Goal: Task Accomplishment & Management: Manage account settings

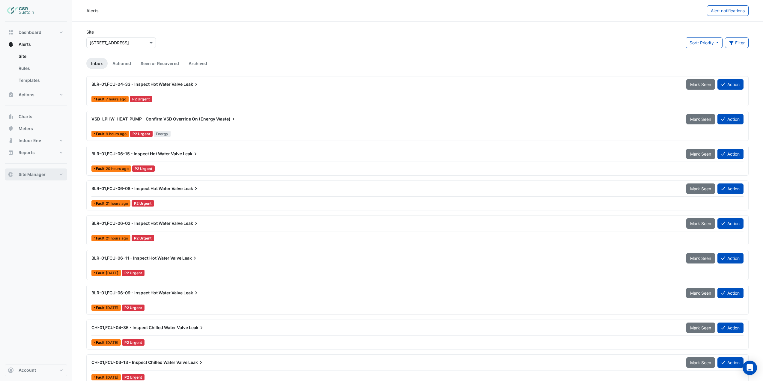
click at [45, 176] on span "Site Manager" at bounding box center [32, 174] width 27 height 6
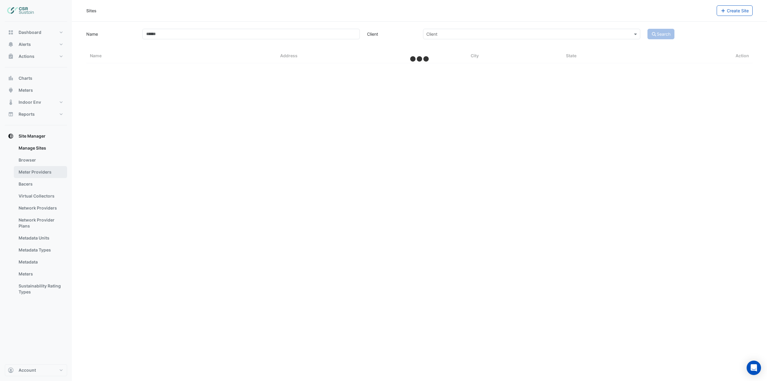
select select "***"
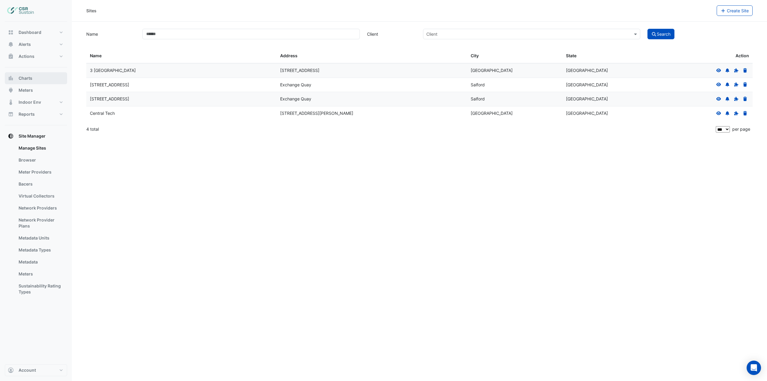
click at [39, 78] on button "Charts" at bounding box center [36, 78] width 62 height 12
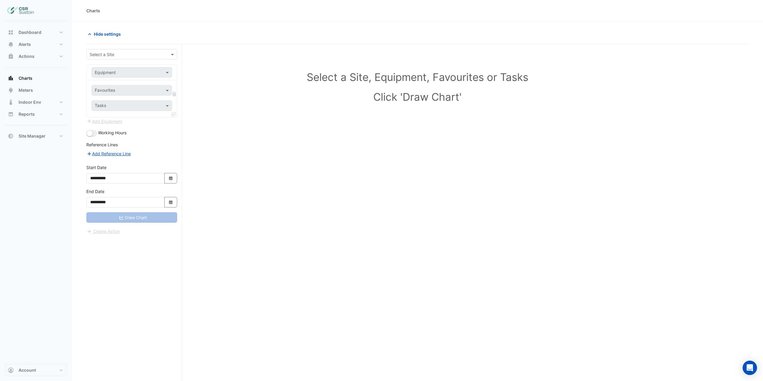
click at [102, 55] on input "text" at bounding box center [126, 55] width 72 height 6
click at [119, 76] on span "[STREET_ADDRESS]" at bounding box center [110, 75] width 39 height 5
click at [129, 73] on input "text" at bounding box center [126, 73] width 62 height 6
type input "***"
click at [131, 84] on div "Weather" at bounding box center [132, 85] width 80 height 9
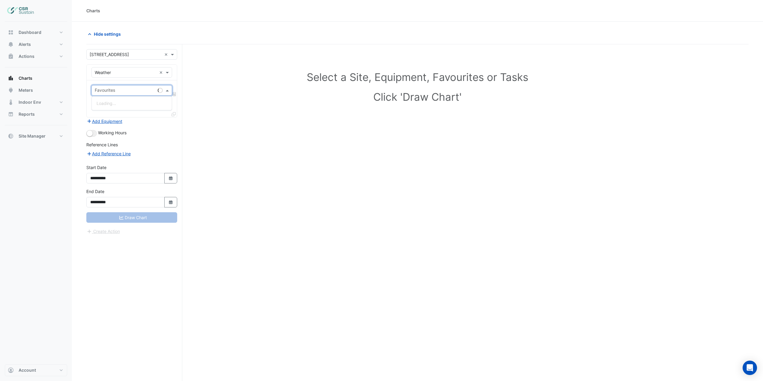
click at [132, 88] on input "text" at bounding box center [125, 91] width 61 height 6
click at [130, 121] on span "Temperature ([PERSON_NAME])" at bounding box center [127, 120] width 63 height 5
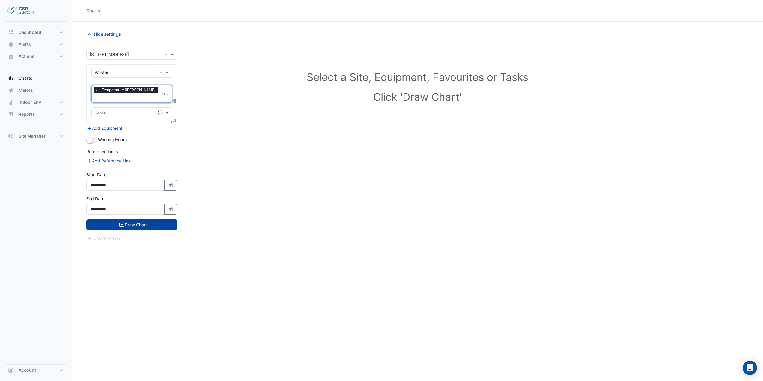
click at [153, 219] on button "Draw Chart" at bounding box center [131, 224] width 91 height 10
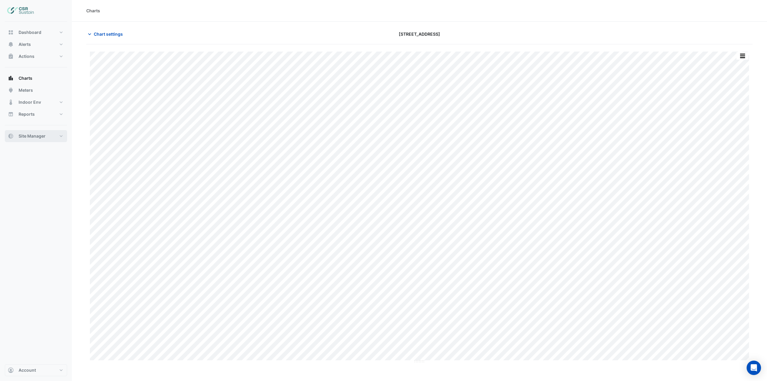
click at [55, 140] on button "Site Manager" at bounding box center [36, 136] width 62 height 12
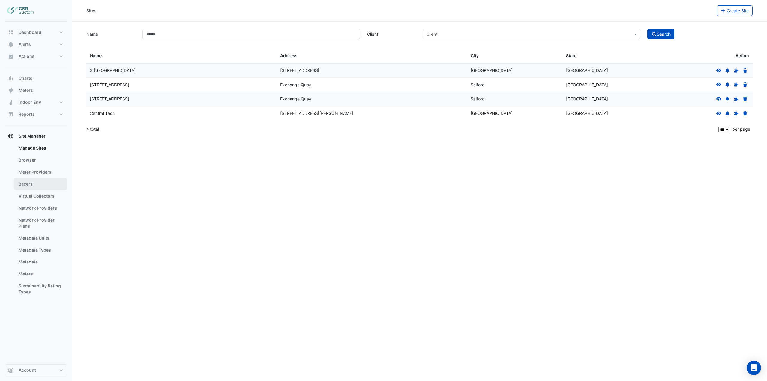
click at [52, 181] on link "Bacers" at bounding box center [40, 184] width 53 height 12
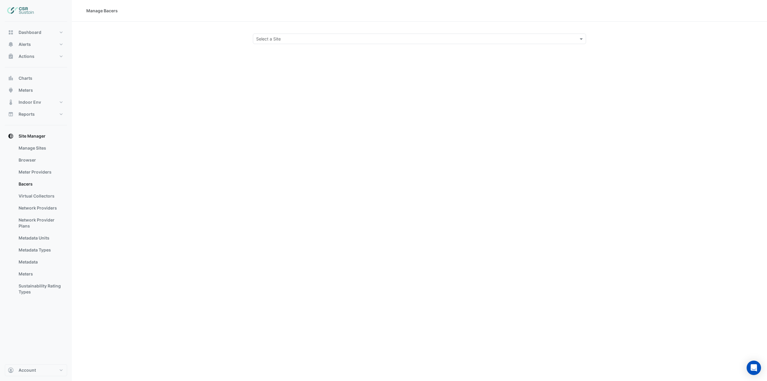
click at [330, 43] on div "Select a Site" at bounding box center [419, 39] width 333 height 10
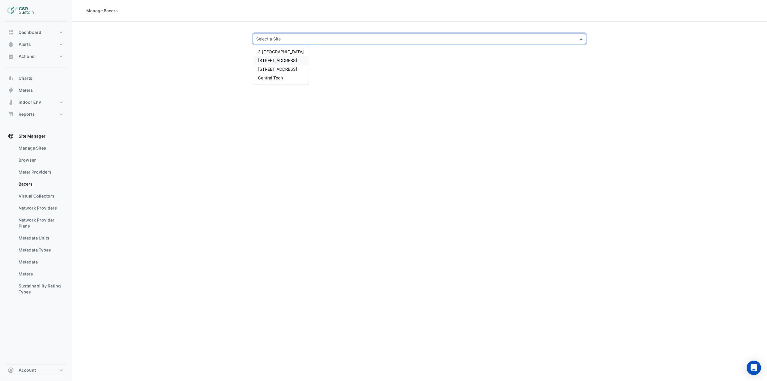
click at [286, 61] on span "[STREET_ADDRESS]" at bounding box center [277, 60] width 39 height 5
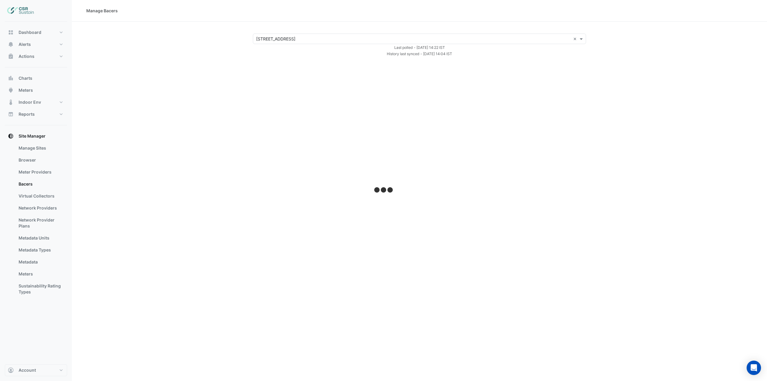
select select "***"
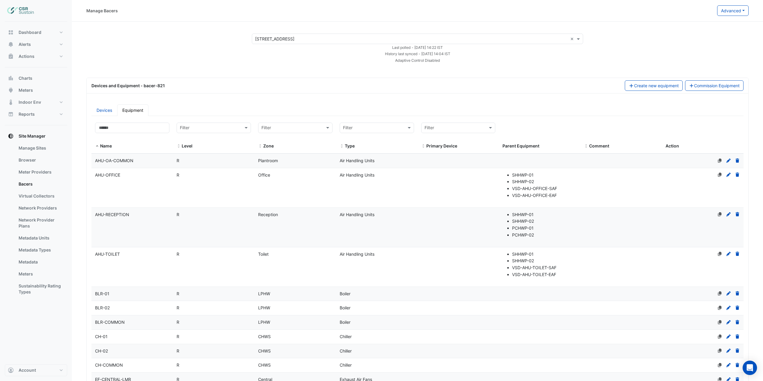
click at [141, 188] on datatable-body-cell "Name AHU-OFFICE" at bounding box center [132, 187] width 82 height 39
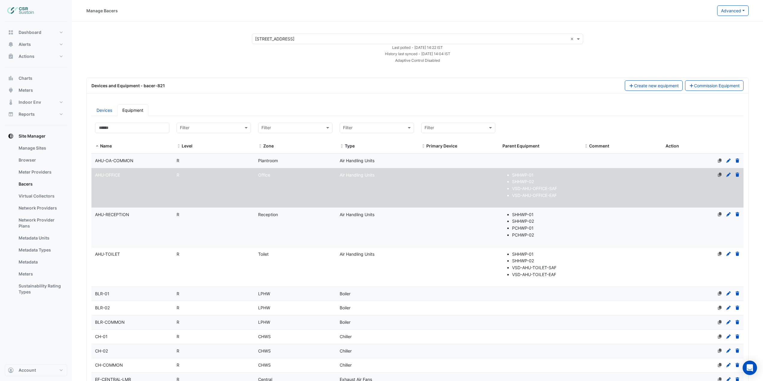
select select "***"
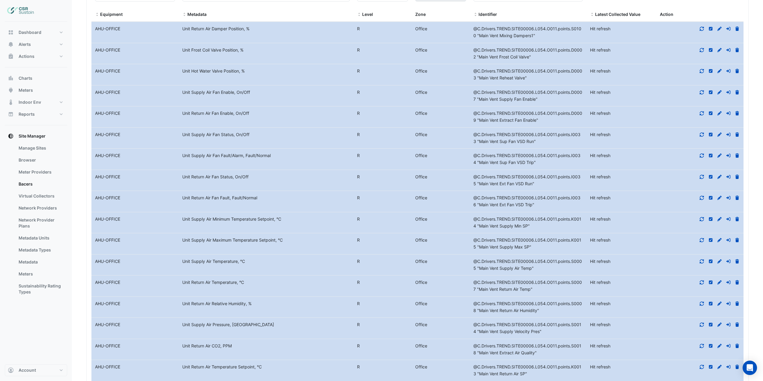
scroll to position [3776, 0]
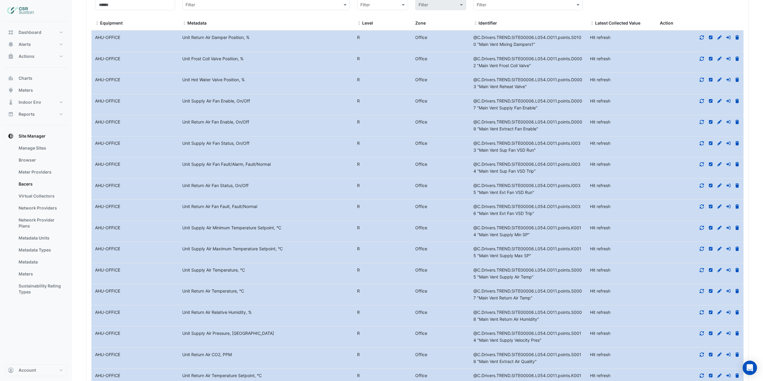
click at [702, 184] on icon at bounding box center [701, 185] width 5 height 4
click at [702, 206] on icon at bounding box center [701, 206] width 4 height 4
click at [700, 165] on icon at bounding box center [701, 164] width 5 height 4
click at [701, 145] on icon at bounding box center [701, 143] width 4 height 4
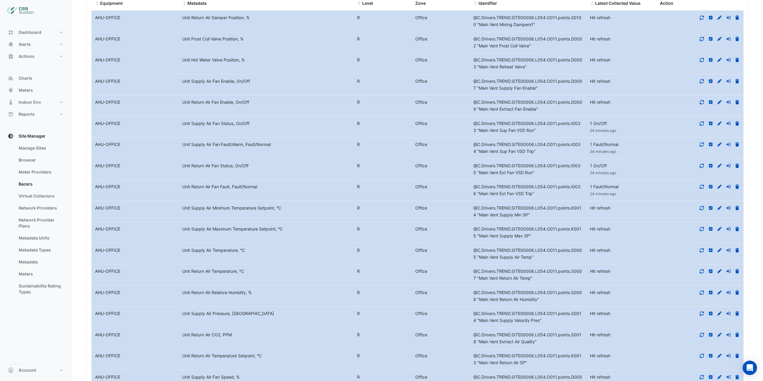
scroll to position [3806, 0]
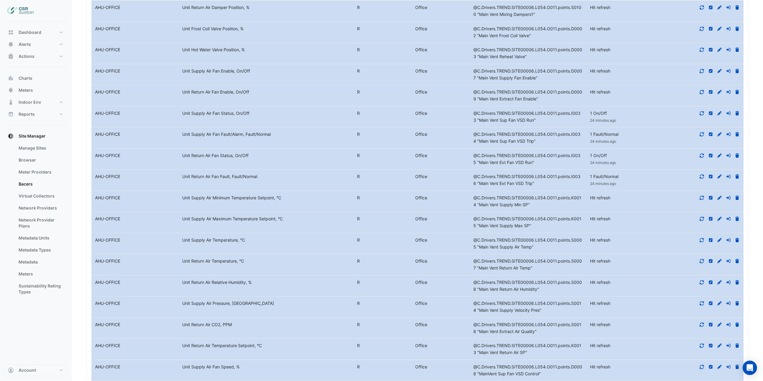
click at [701, 303] on icon at bounding box center [701, 303] width 5 height 4
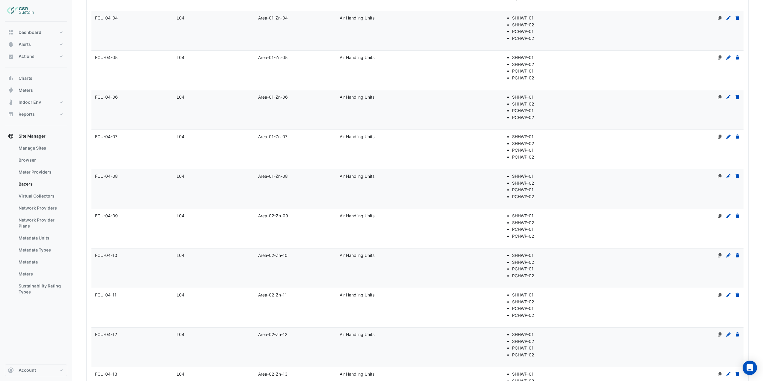
scroll to position [0, 0]
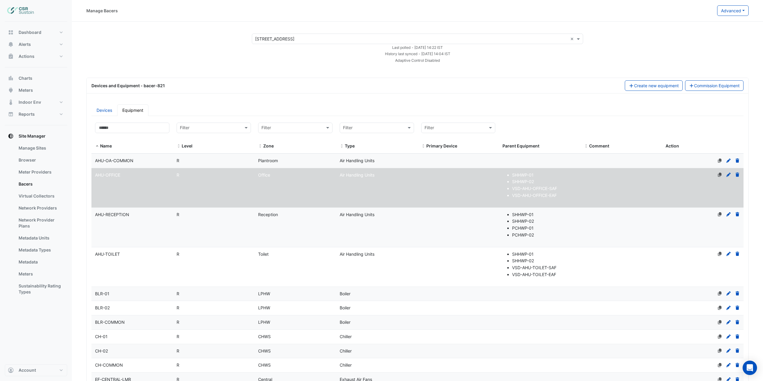
click at [197, 233] on datatable-body-cell "Level R" at bounding box center [214, 227] width 82 height 39
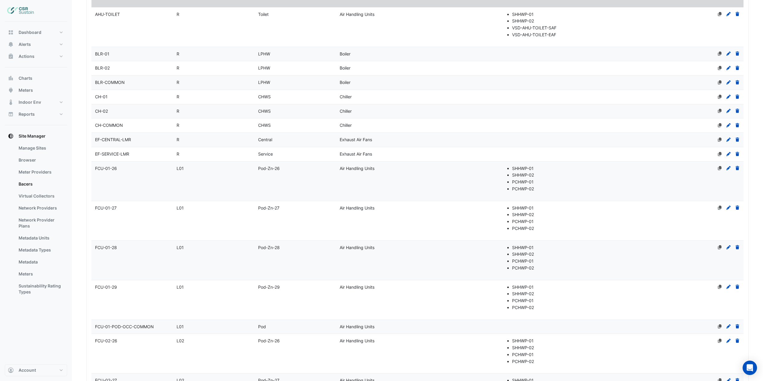
select select "***"
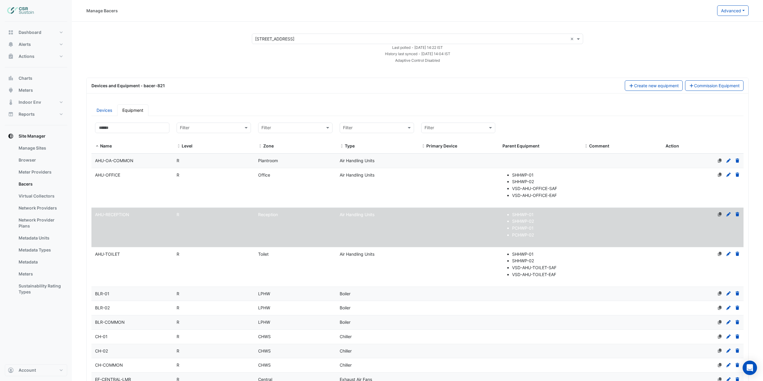
click at [269, 38] on input "text" at bounding box center [411, 39] width 313 height 6
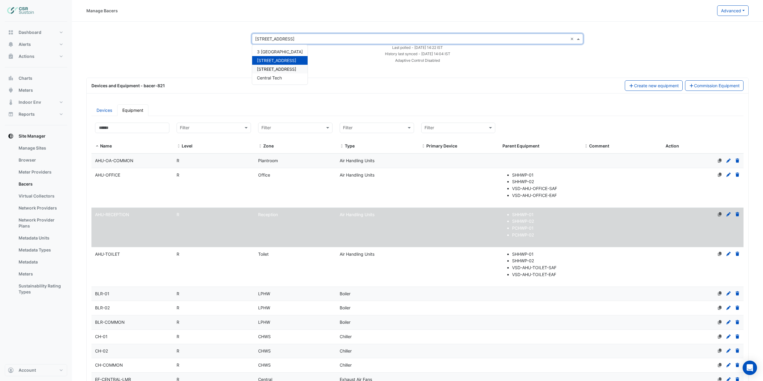
click at [276, 67] on span "[STREET_ADDRESS]" at bounding box center [276, 69] width 39 height 5
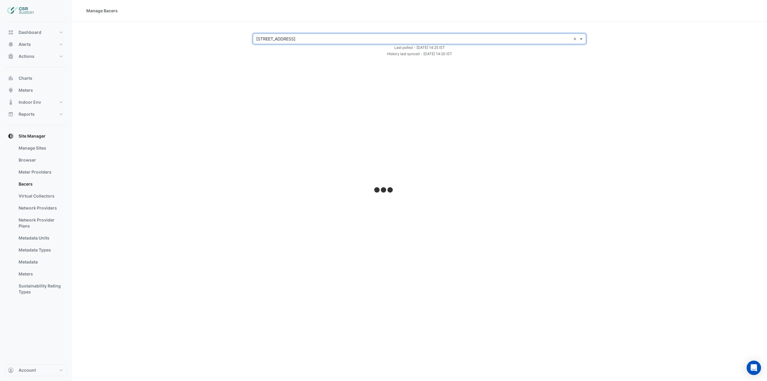
select select "***"
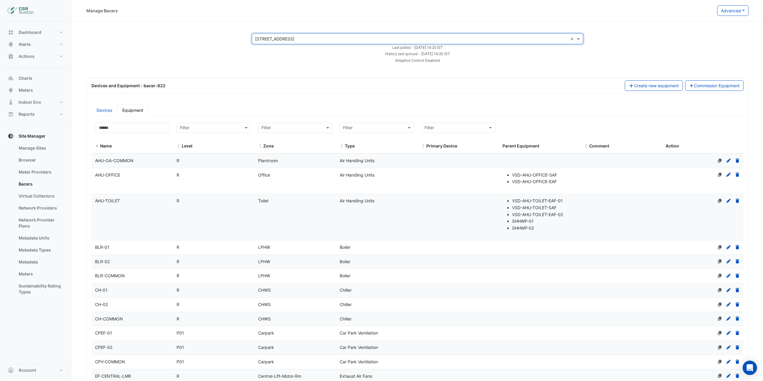
click at [147, 183] on datatable-body-cell "Name AHU-OFFICE" at bounding box center [132, 181] width 82 height 26
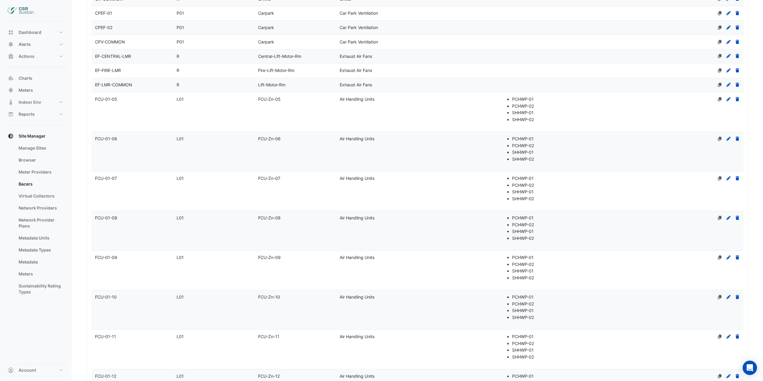
scroll to position [509, 0]
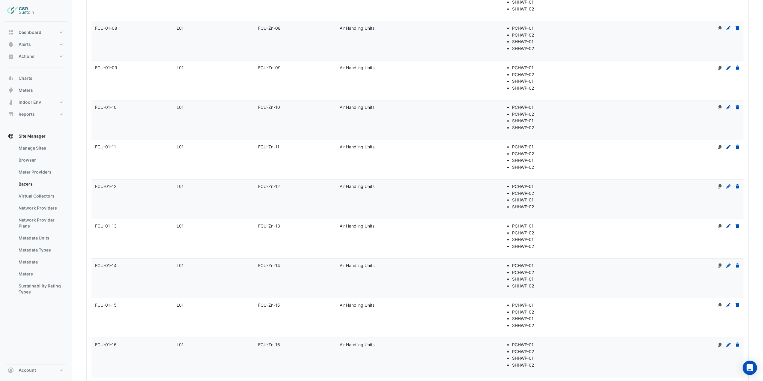
select select "***"
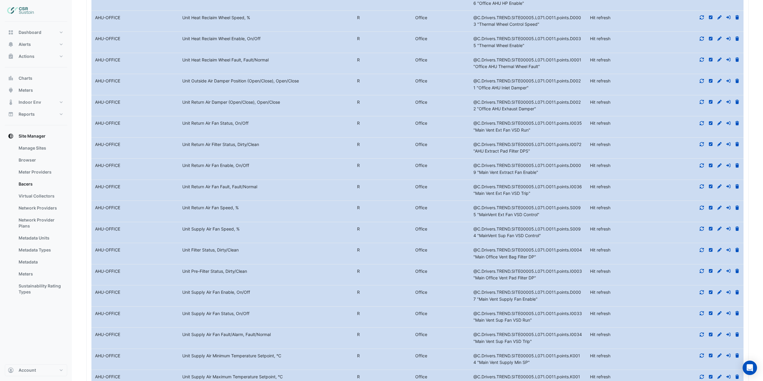
scroll to position [3938, 0]
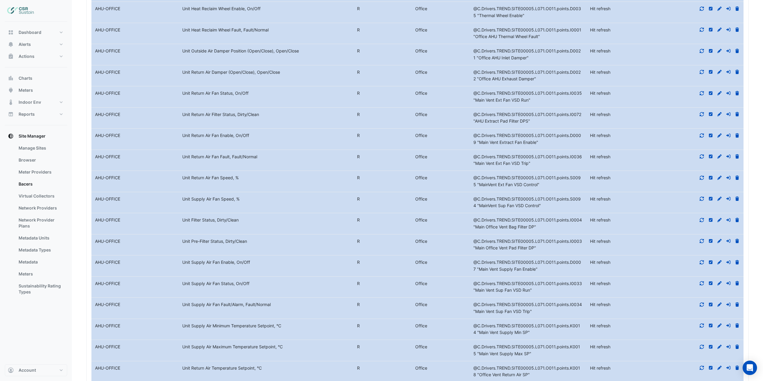
click at [703, 304] on icon at bounding box center [701, 304] width 5 height 4
click at [702, 284] on icon at bounding box center [701, 283] width 5 height 4
click at [702, 135] on icon at bounding box center [701, 135] width 5 height 4
click at [701, 157] on icon at bounding box center [701, 156] width 5 height 4
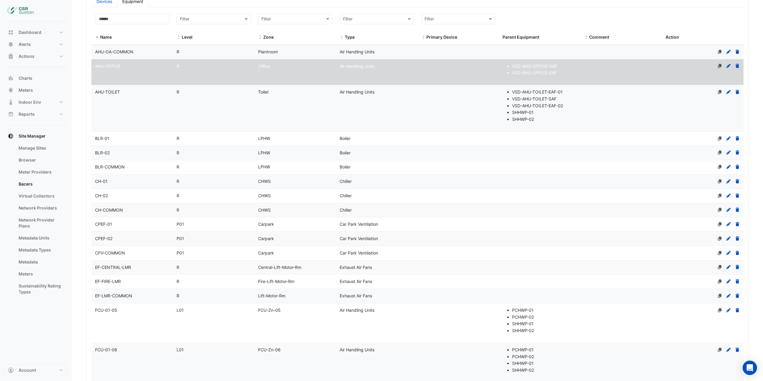
scroll to position [0, 0]
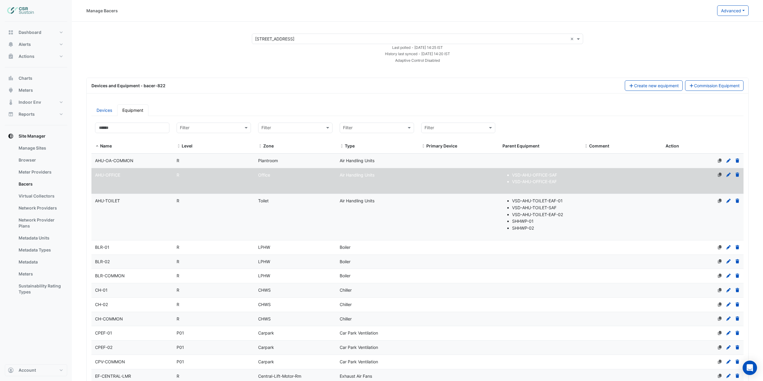
click at [140, 206] on datatable-body-cell "Name AHU-TOILET" at bounding box center [132, 217] width 82 height 46
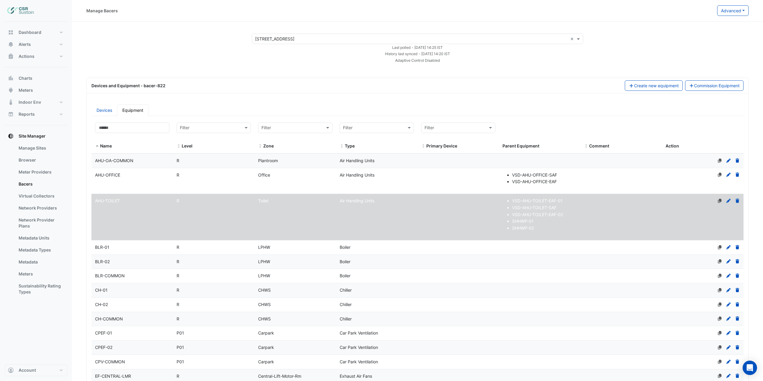
select select "***"
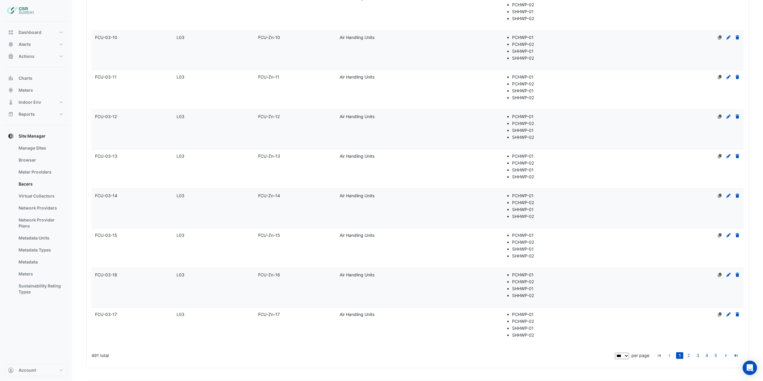
scroll to position [3490, 0]
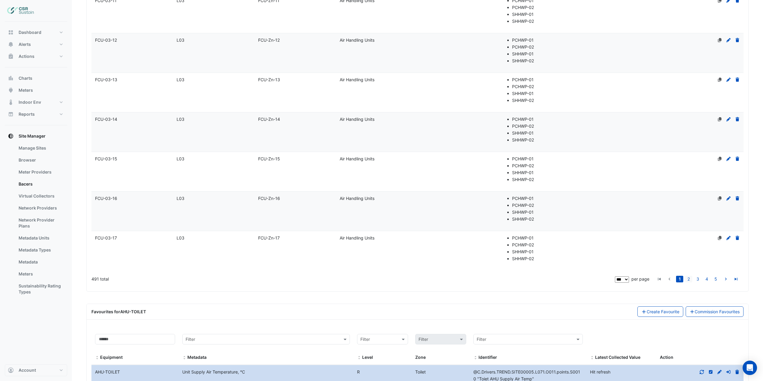
click at [687, 279] on link "2" at bounding box center [688, 279] width 7 height 7
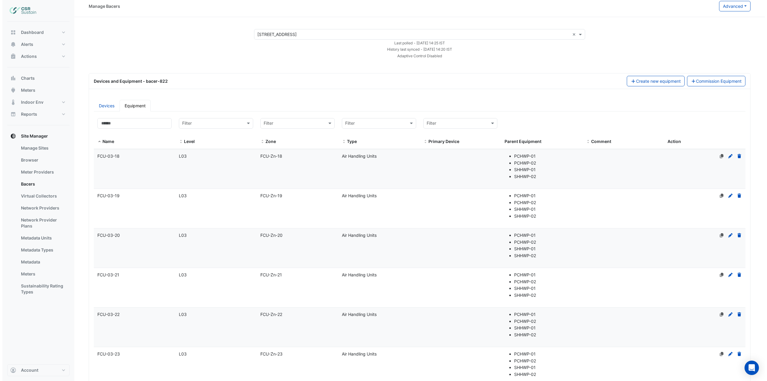
scroll to position [0, 0]
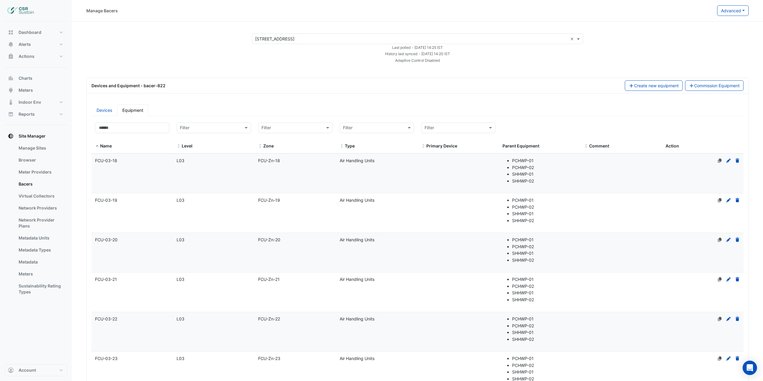
click at [283, 43] on div "× 8 Exchange Quay ×" at bounding box center [417, 39] width 331 height 10
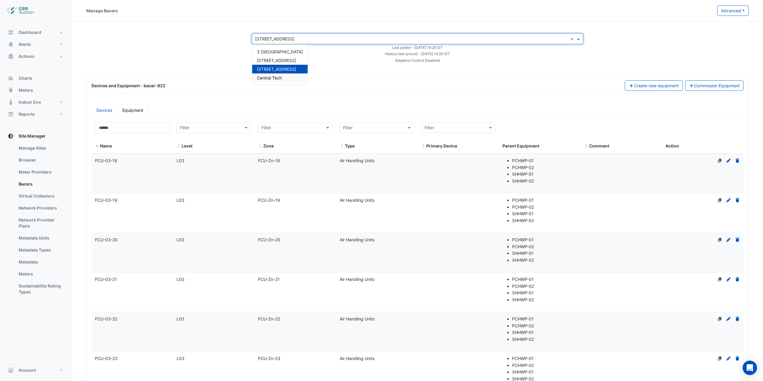
click at [258, 78] on span "Central Tech" at bounding box center [269, 77] width 25 height 5
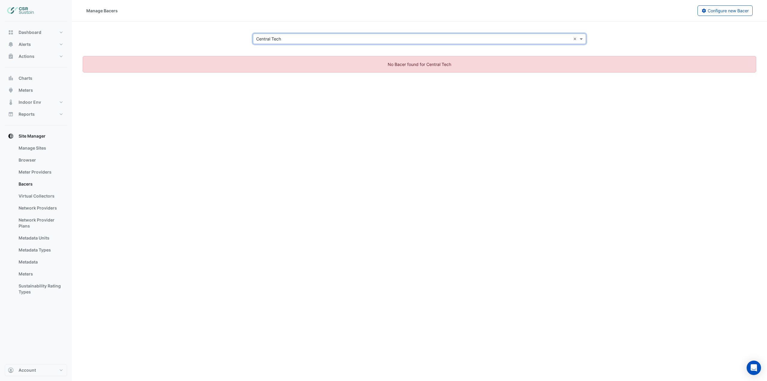
click at [205, 40] on div "× Central Tech ×" at bounding box center [419, 39] width 681 height 10
